Goal: Navigation & Orientation: Find specific page/section

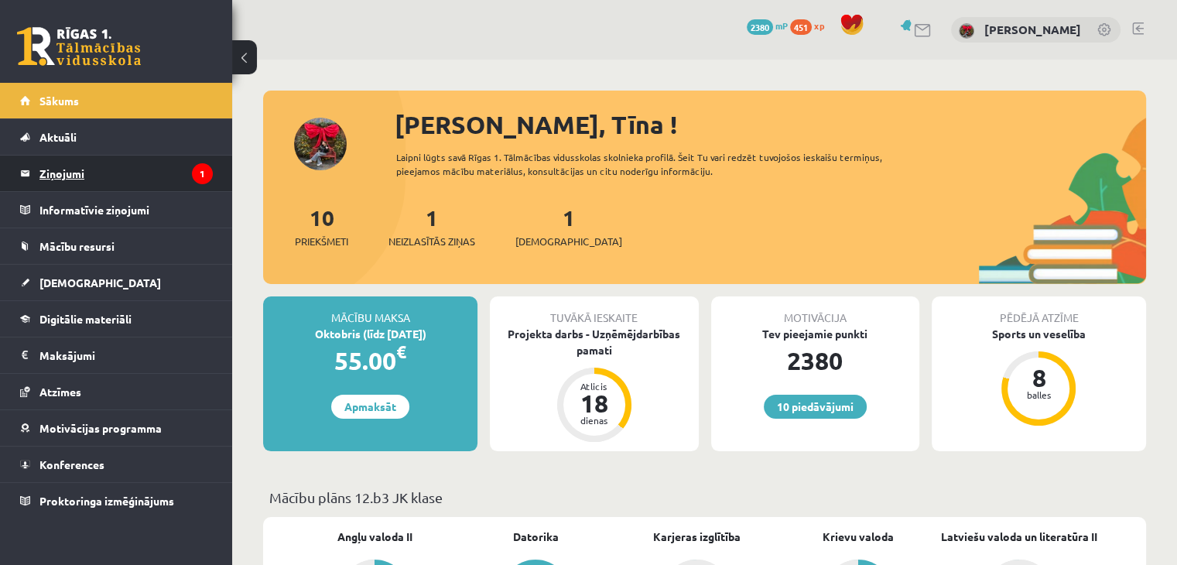
drag, startPoint x: 0, startPoint y: 0, endPoint x: 99, endPoint y: 173, distance: 198.9
click at [99, 173] on legend "Ziņojumi 1" at bounding box center [125, 174] width 173 height 36
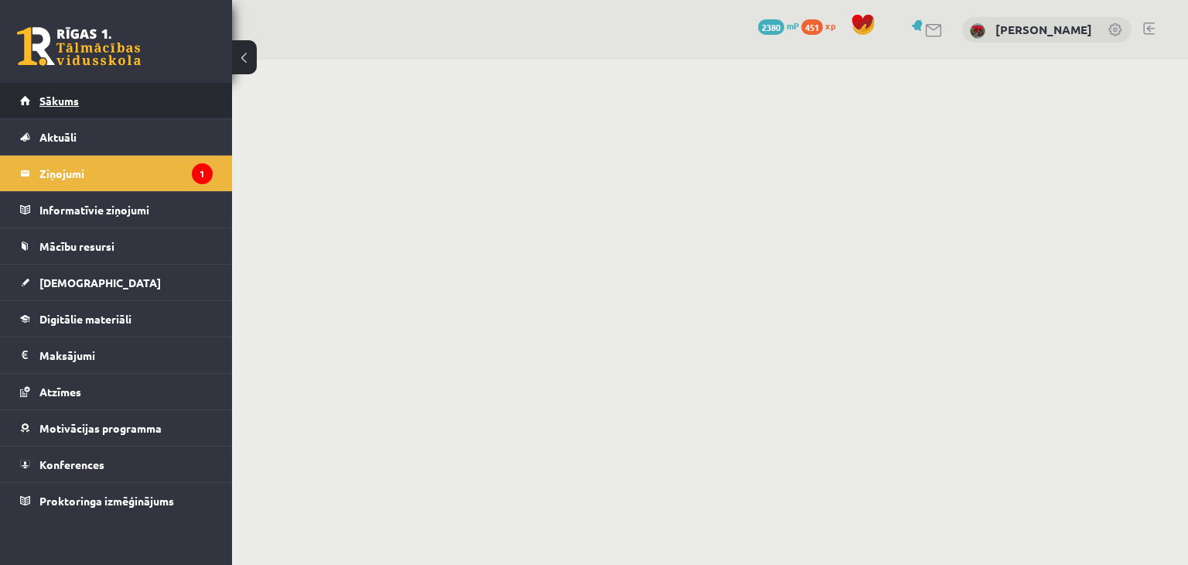
click at [142, 102] on link "Sākums" at bounding box center [116, 101] width 193 height 36
